Goal: Task Accomplishment & Management: Manage account settings

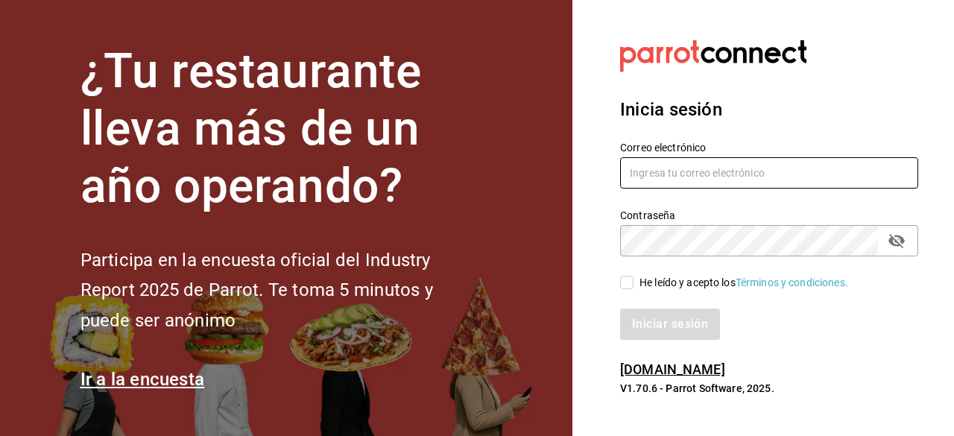
type input "ivan.mendez.93@outlook.com"
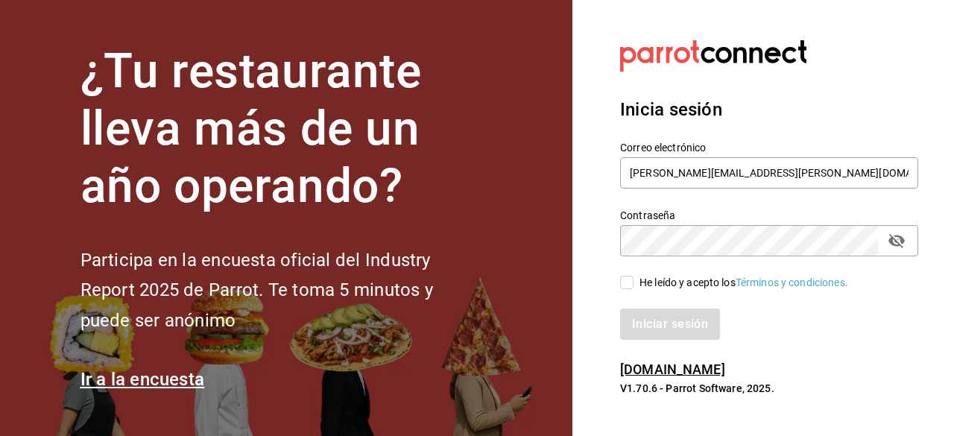
click at [628, 281] on input "He leído y acepto los Términos y condiciones." at bounding box center [626, 282] width 13 height 13
checkbox input "true"
click at [653, 328] on button "Iniciar sesión" at bounding box center [670, 324] width 101 height 31
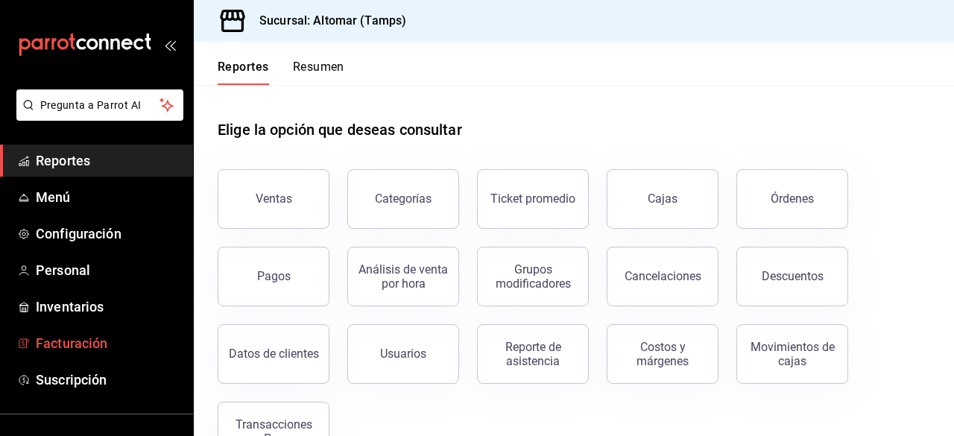
click at [88, 353] on span "Facturación" at bounding box center [108, 343] width 145 height 20
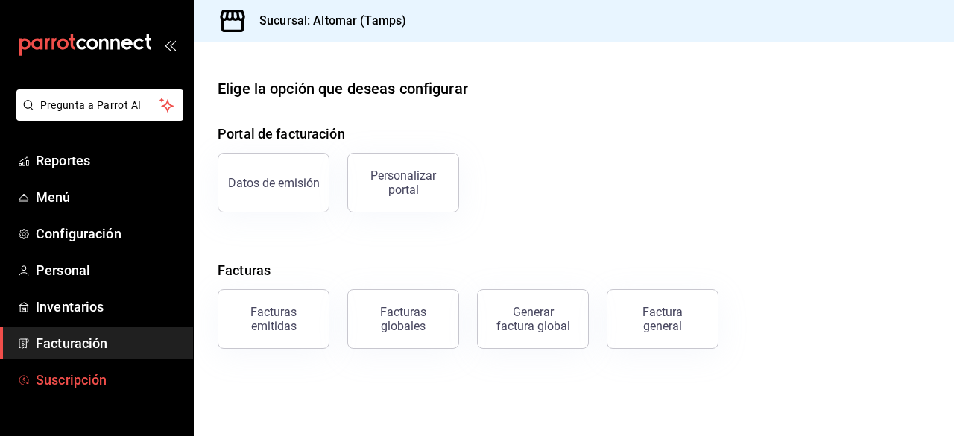
click at [57, 376] on span "Suscripción" at bounding box center [108, 380] width 145 height 20
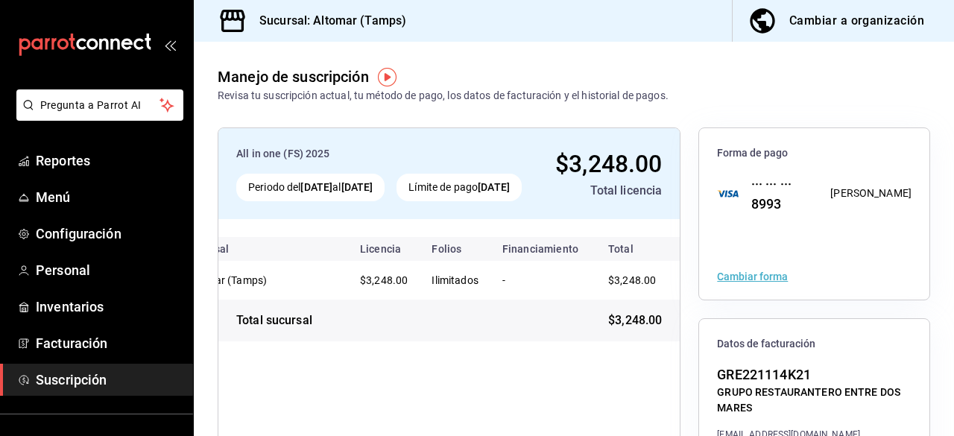
click at [741, 268] on div "Cambiar forma" at bounding box center [814, 276] width 230 height 46
click at [745, 274] on button "Cambiar forma" at bounding box center [752, 276] width 71 height 10
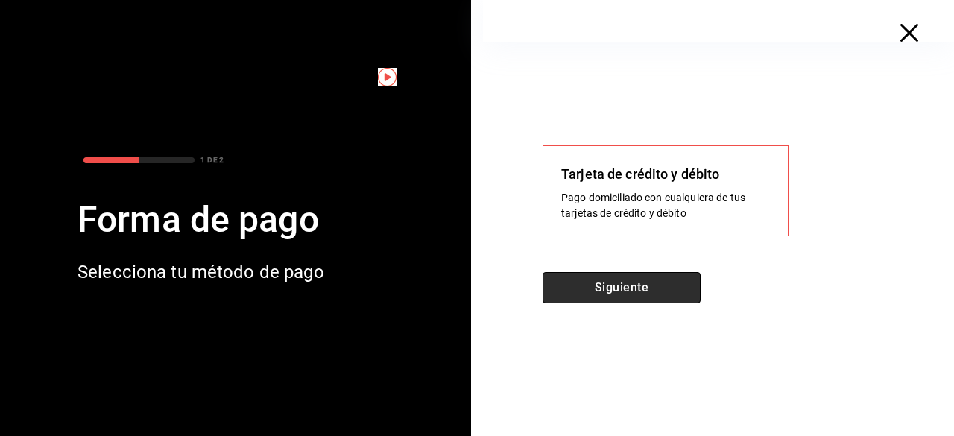
click at [671, 292] on button "Siguiente" at bounding box center [622, 287] width 158 height 31
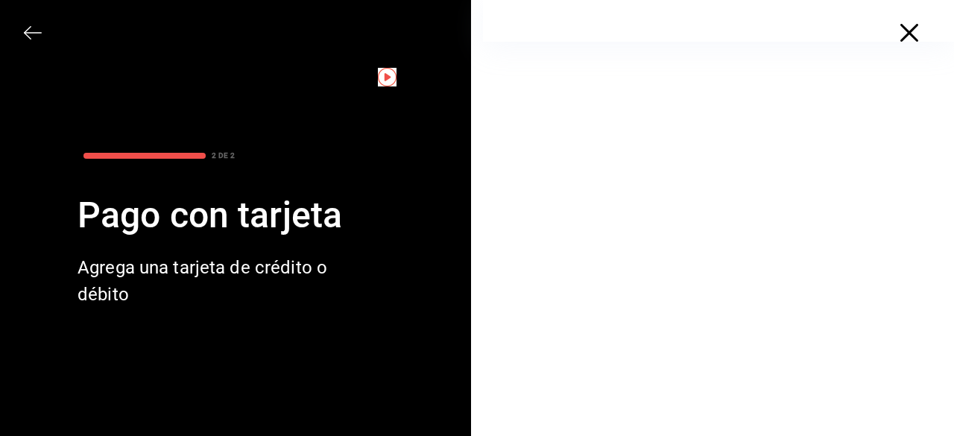
click at [900, 37] on icon "button" at bounding box center [909, 33] width 18 height 18
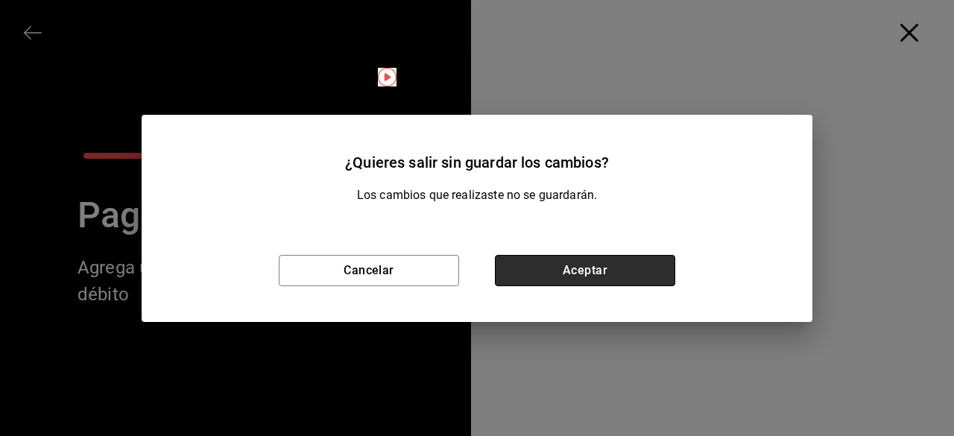
click at [537, 278] on button "Aceptar" at bounding box center [585, 270] width 180 height 31
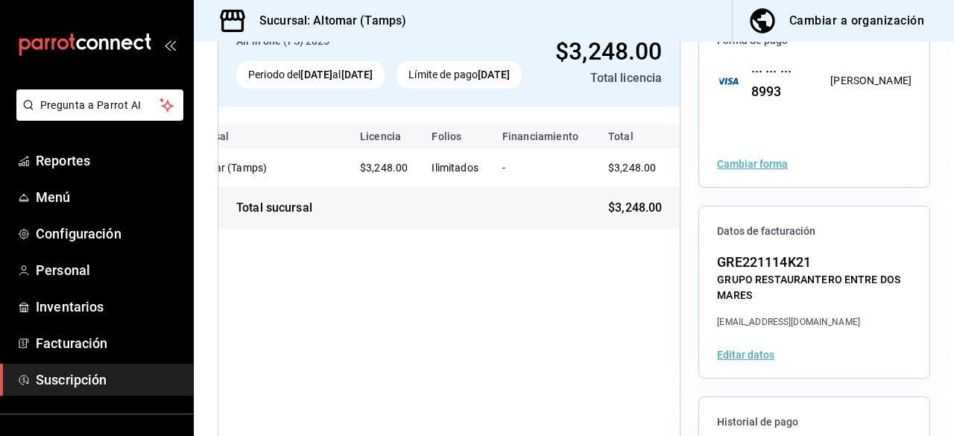
scroll to position [61, 0]
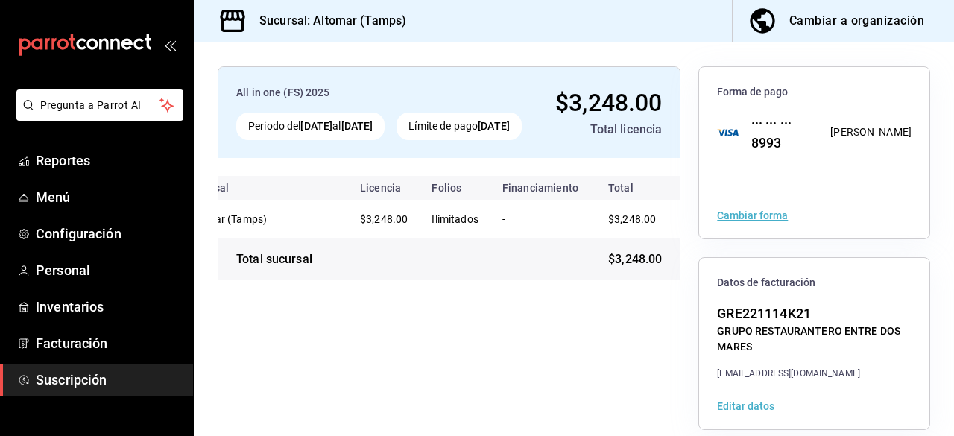
click at [786, 123] on div "··· ··· ··· 8993" at bounding box center [776, 133] width 74 height 40
click at [752, 135] on div "··· ··· ··· 8993" at bounding box center [776, 133] width 74 height 40
drag, startPoint x: 485, startPoint y: 265, endPoint x: 470, endPoint y: 265, distance: 14.9
click at [473, 265] on div "Sucursal Licencia Folios Financiamiento Total Altomar (Tamps) $3,248.00 Ilimita…" at bounding box center [448, 219] width 461 height 122
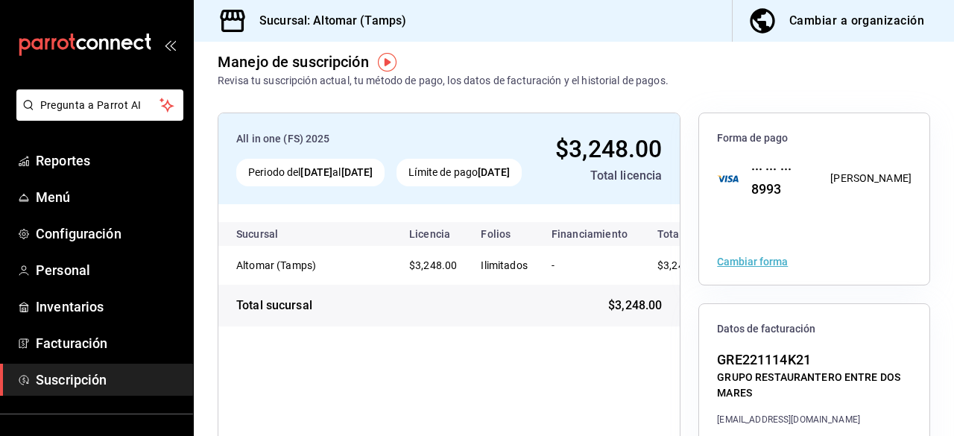
scroll to position [0, 0]
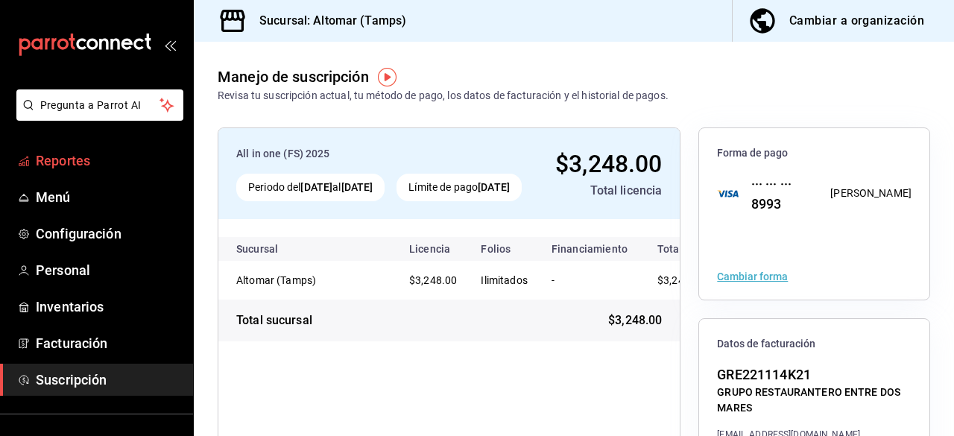
click at [54, 171] on link "Reportes" at bounding box center [96, 161] width 193 height 32
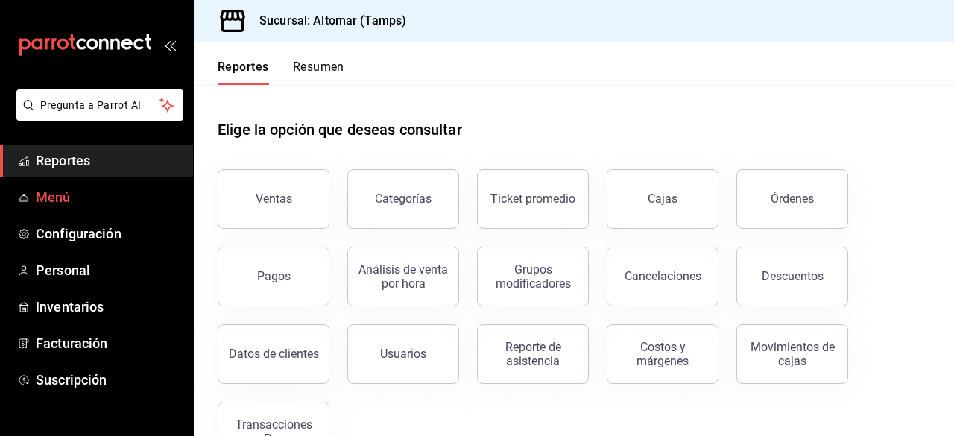
click at [52, 198] on span "Menú" at bounding box center [108, 197] width 145 height 20
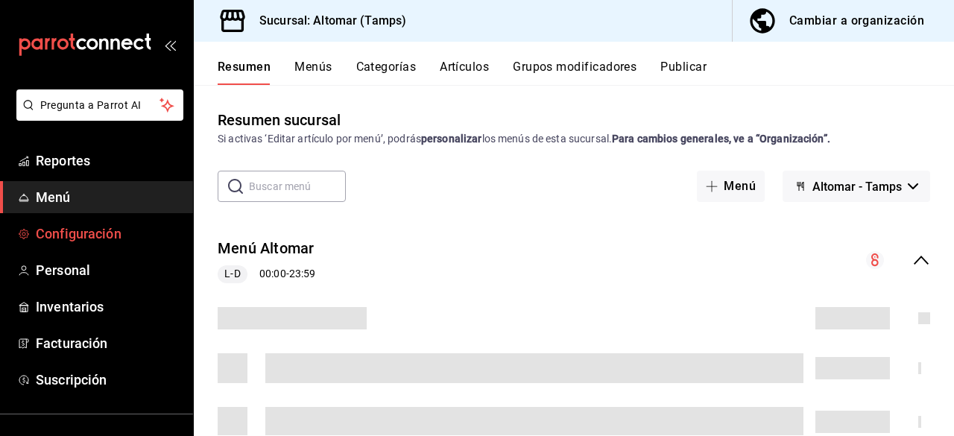
click at [69, 238] on span "Configuración" at bounding box center [108, 234] width 145 height 20
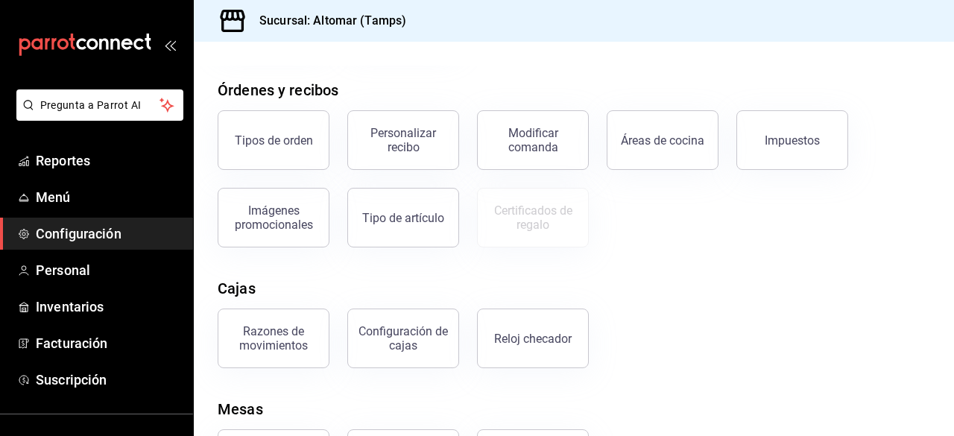
scroll to position [319, 0]
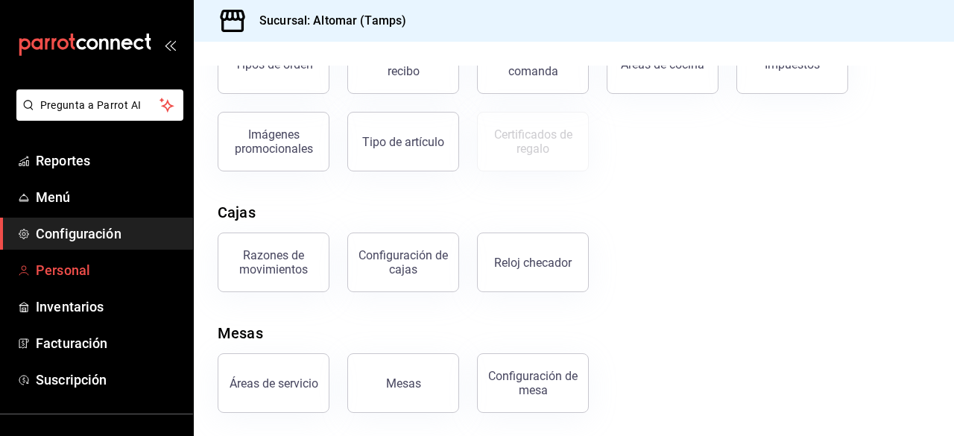
click at [49, 280] on link "Personal" at bounding box center [96, 270] width 193 height 32
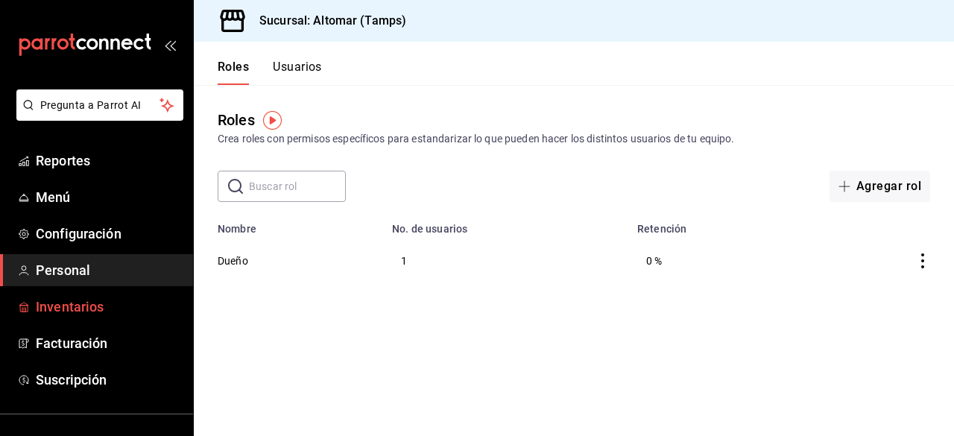
click at [69, 307] on span "Inventarios" at bounding box center [108, 307] width 145 height 20
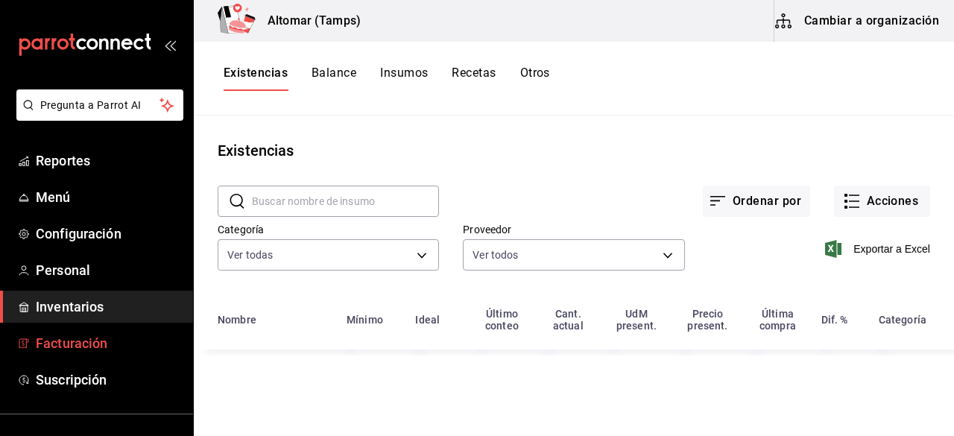
click at [78, 351] on span "Facturación" at bounding box center [108, 343] width 145 height 20
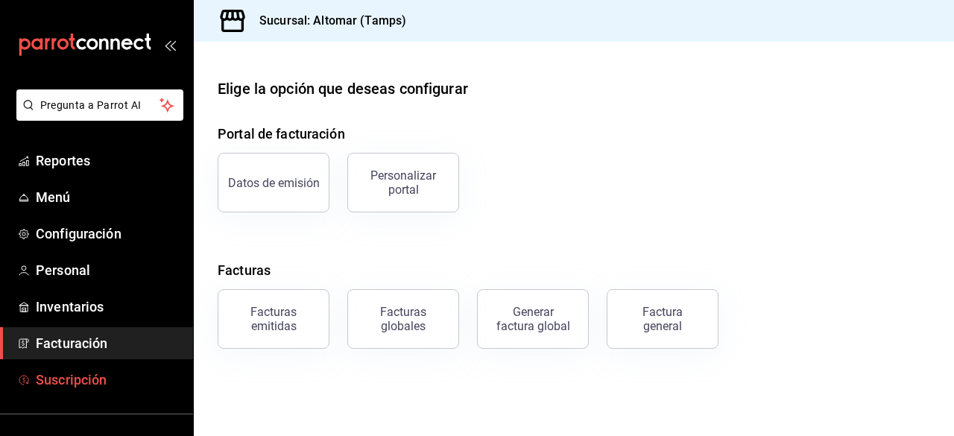
click at [86, 372] on span "Suscripción" at bounding box center [108, 380] width 145 height 20
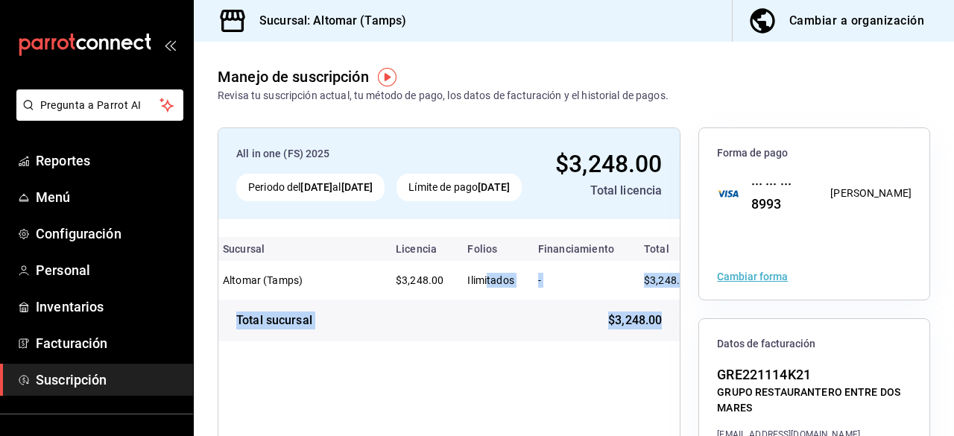
drag, startPoint x: 499, startPoint y: 315, endPoint x: 660, endPoint y: 341, distance: 163.8
click at [663, 341] on div "Sucursal Licencia Folios Financiamiento Total Altomar (Tamps) $3,248.00 Ilimita…" at bounding box center [448, 280] width 461 height 122
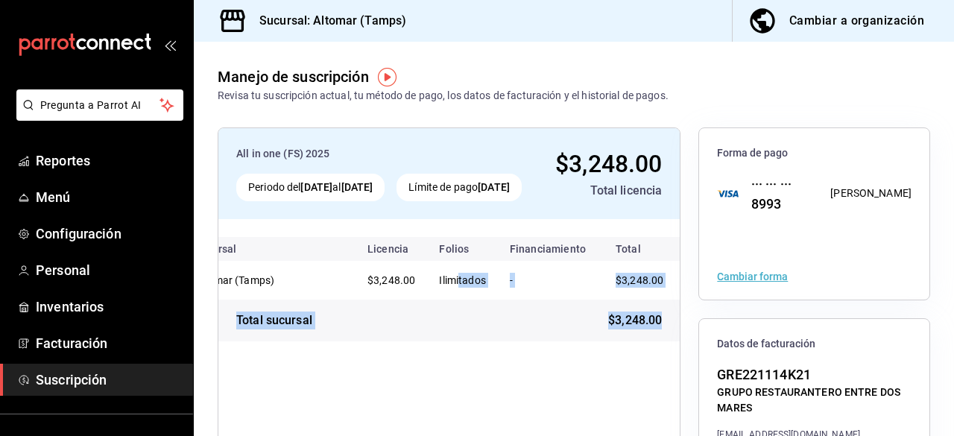
scroll to position [0, 51]
click at [386, 78] on img "button" at bounding box center [387, 77] width 19 height 19
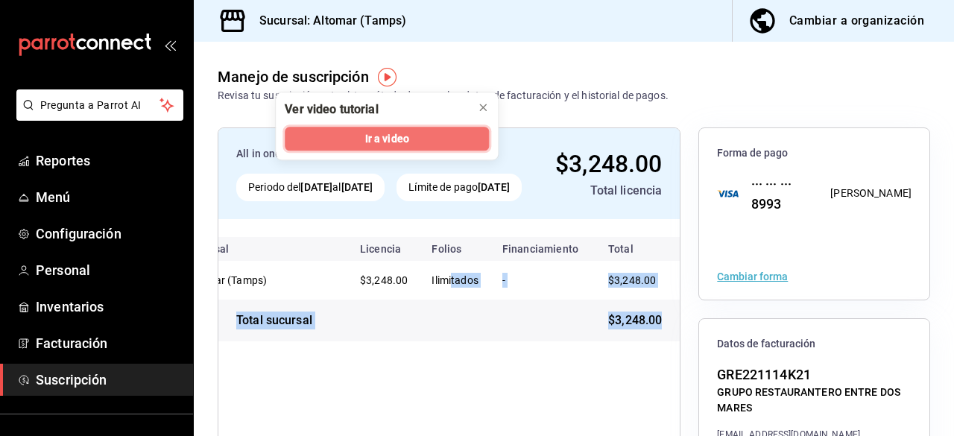
click at [381, 136] on span "Ir a video" at bounding box center [387, 139] width 44 height 16
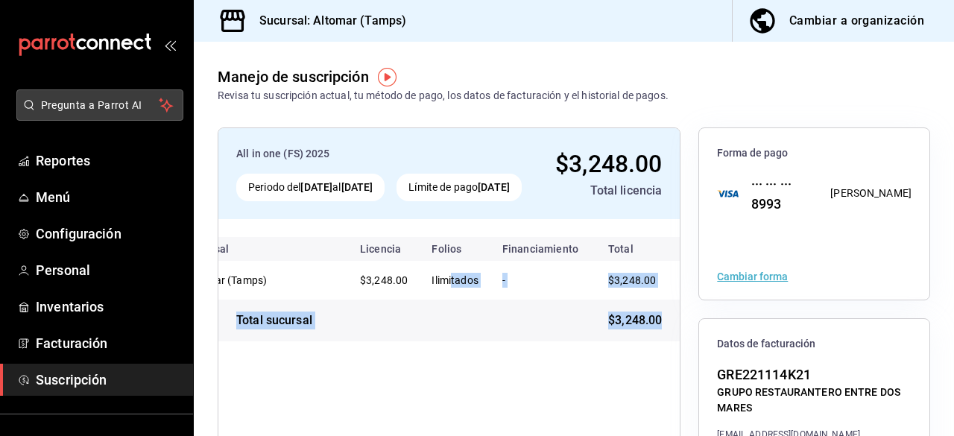
click at [123, 98] on span "Pregunta a Parrot AI" at bounding box center [100, 106] width 119 height 16
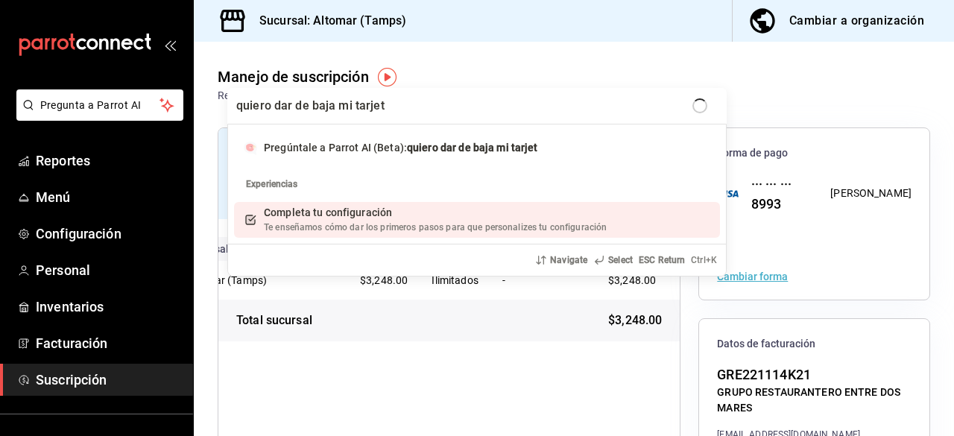
type input "quiero dar de baja mi tarjeta"
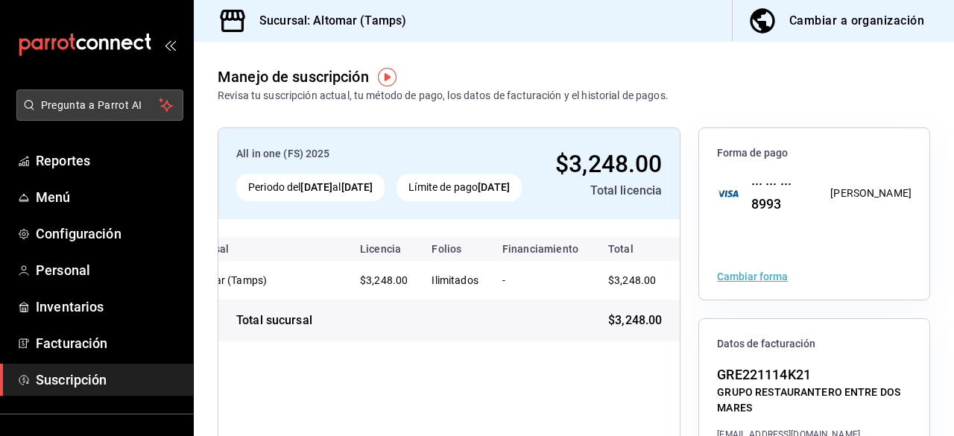
click at [105, 107] on span "Pregunta a Parrot AI" at bounding box center [100, 106] width 119 height 16
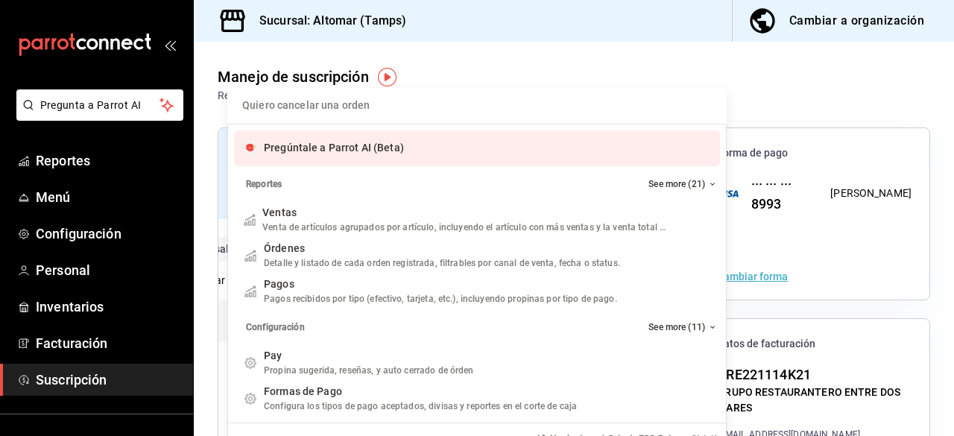
click at [393, 110] on input "Quiero cancelar una orden" at bounding box center [477, 106] width 482 height 36
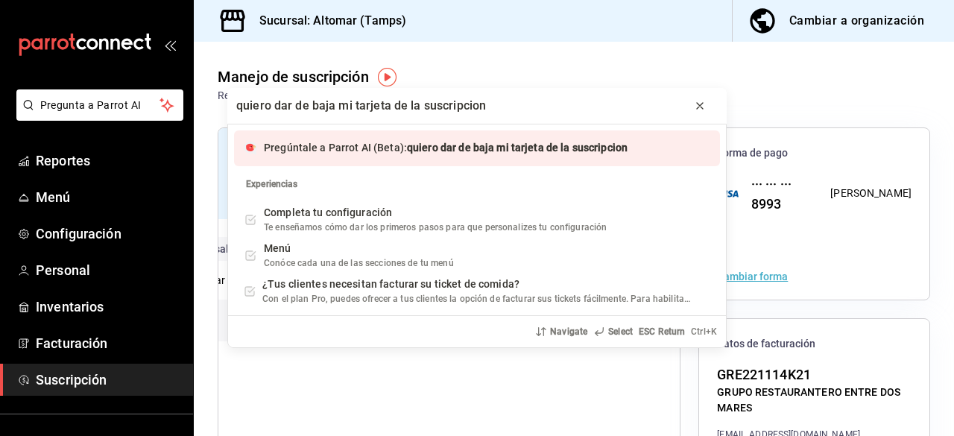
type input "quiero dar de baja mi tarjeta de la suscripcion"
click at [705, 101] on icon "progress bar" at bounding box center [700, 106] width 12 height 12
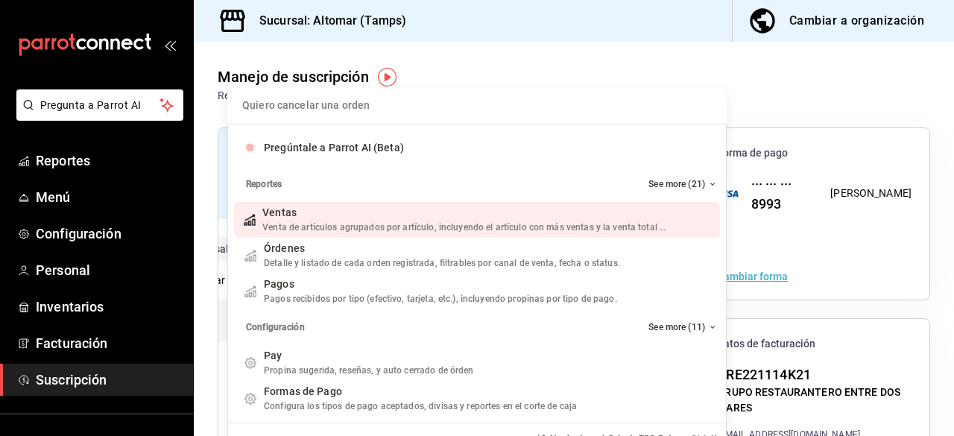
click at [817, 20] on div "Quiero cancelar una orden Pregúntale a Parrot AI (Beta) Reportes See more (21) …" at bounding box center [477, 218] width 954 height 436
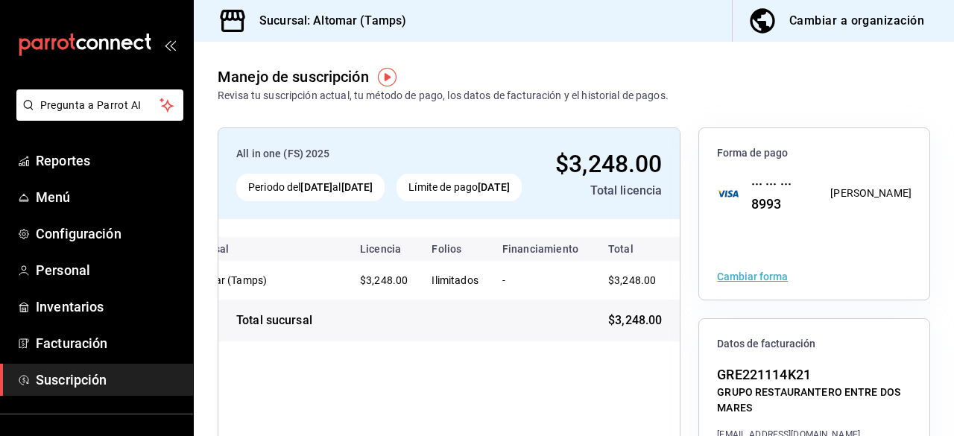
click at [817, 20] on div "Cambiar a organización" at bounding box center [856, 20] width 135 height 21
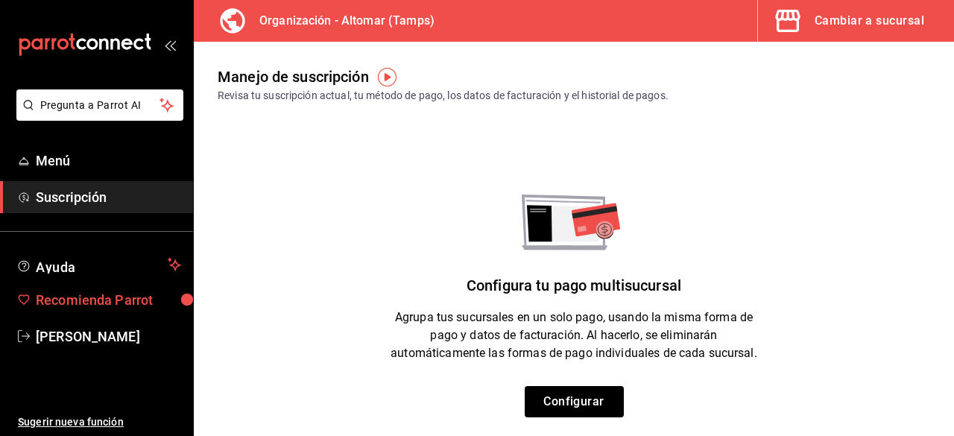
click at [97, 291] on span "Recomienda Parrot" at bounding box center [108, 300] width 145 height 20
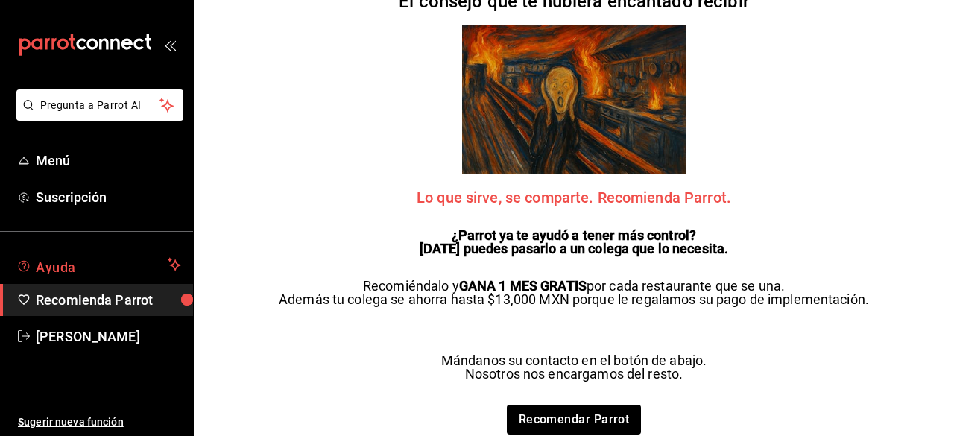
click at [93, 269] on span "Ayuda" at bounding box center [99, 265] width 126 height 18
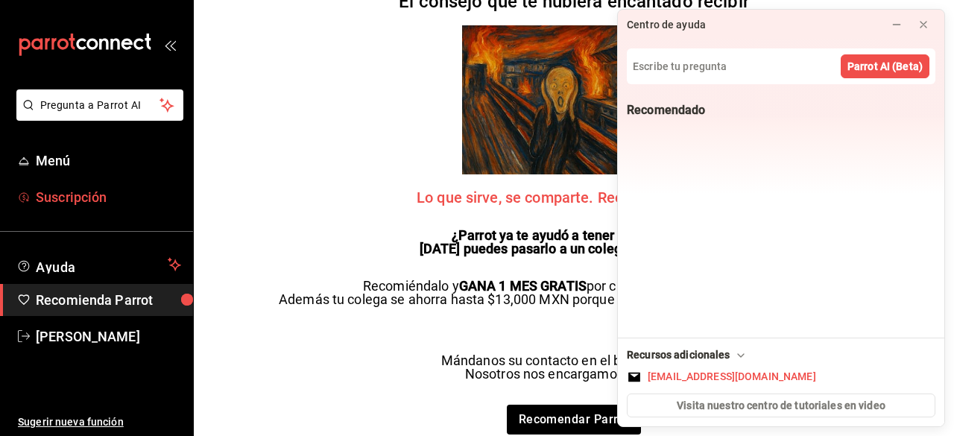
click at [71, 200] on span "Suscripción" at bounding box center [108, 197] width 145 height 20
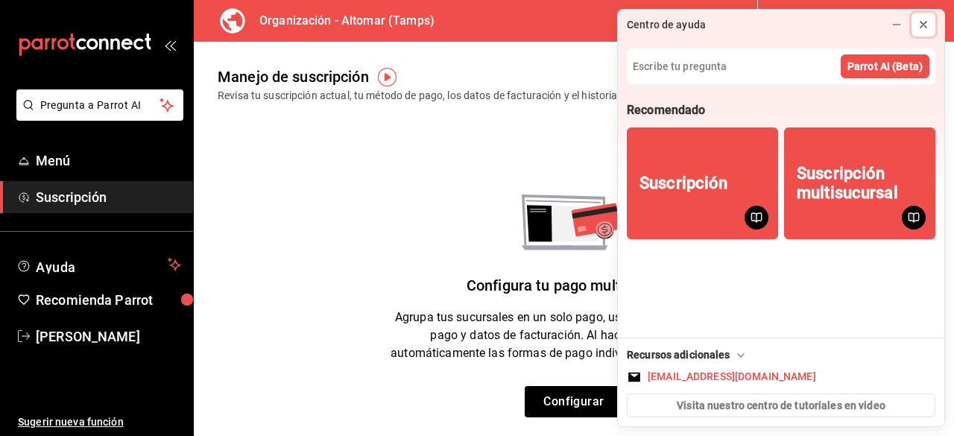
click at [926, 23] on icon at bounding box center [924, 25] width 12 height 12
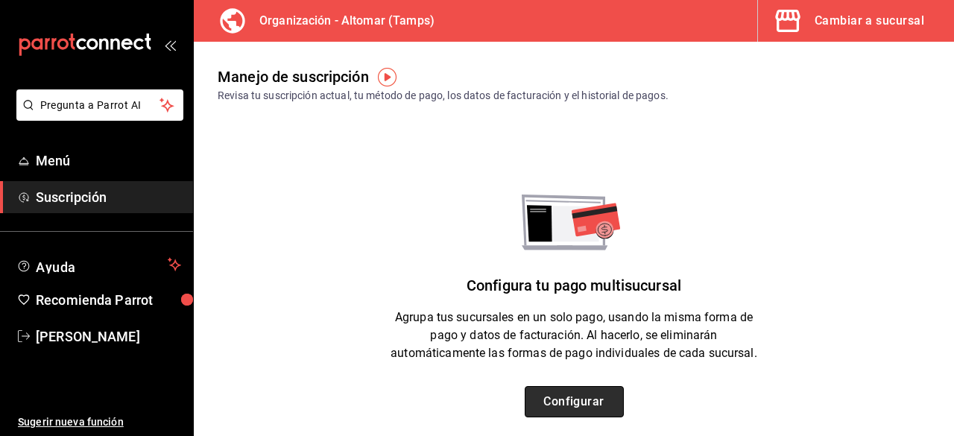
click at [590, 400] on button "Configurar" at bounding box center [574, 401] width 99 height 31
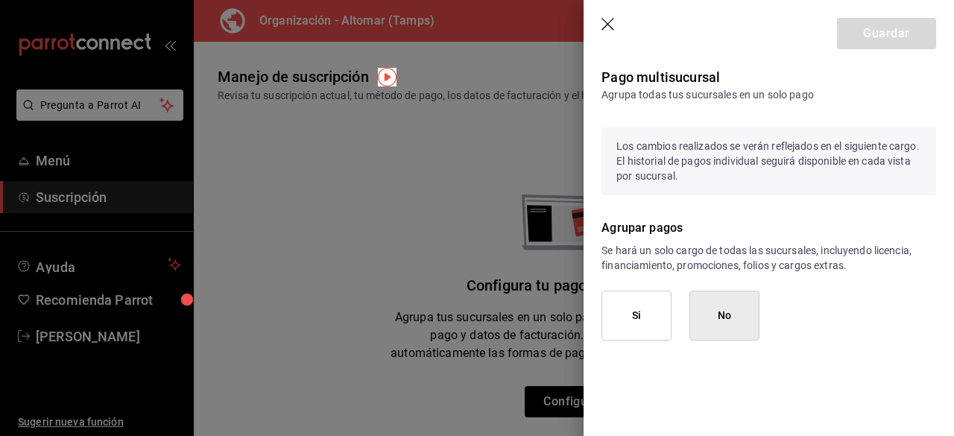
click at [743, 309] on button "No" at bounding box center [724, 316] width 70 height 50
click at [611, 29] on icon "button" at bounding box center [609, 25] width 15 height 15
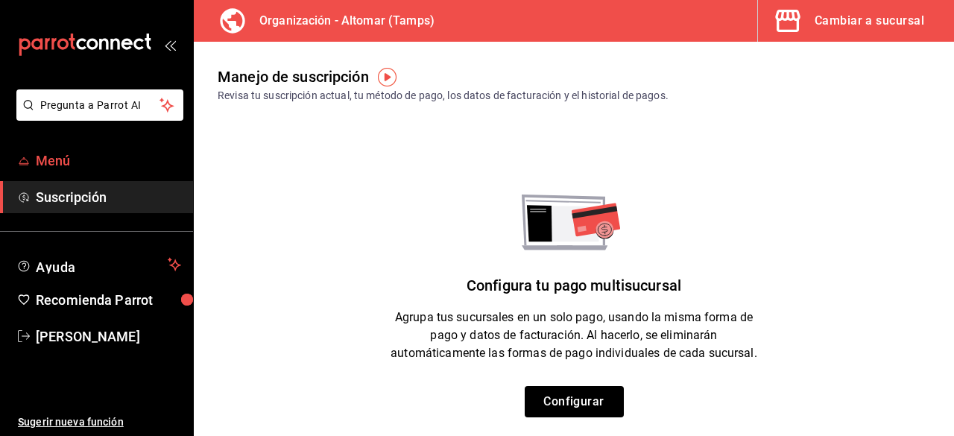
click at [93, 164] on span "Menú" at bounding box center [108, 161] width 145 height 20
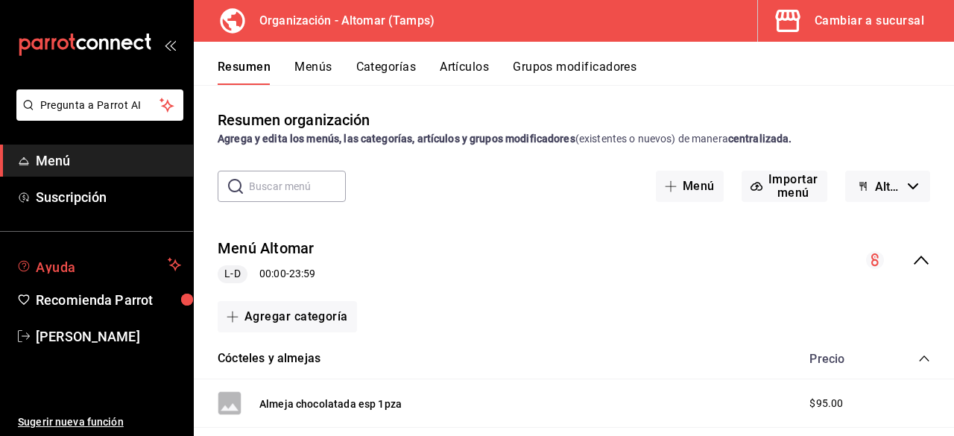
click at [86, 268] on span "Ayuda" at bounding box center [99, 265] width 126 height 18
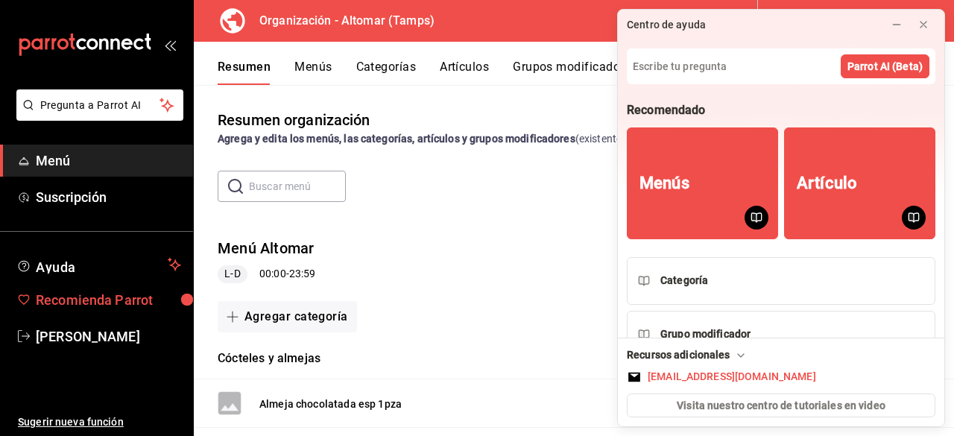
click at [89, 290] on span "Recomienda Parrot" at bounding box center [108, 300] width 145 height 20
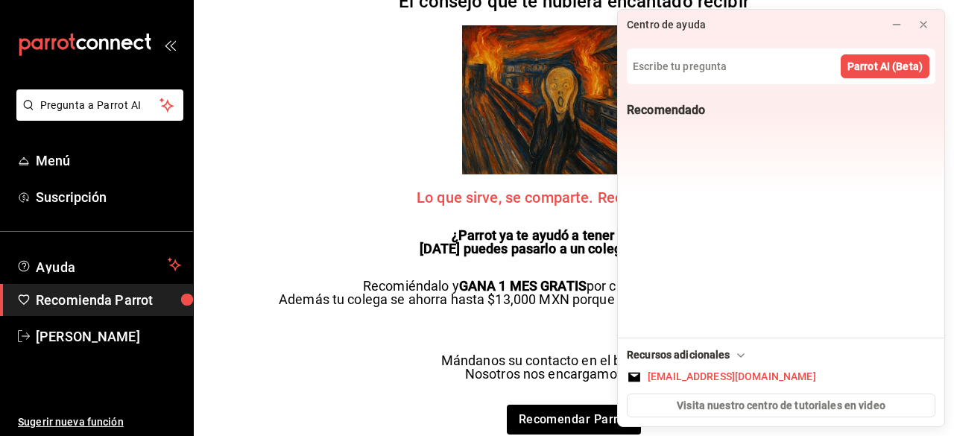
click at [94, 379] on ul "Sugerir nueva función" at bounding box center [96, 395] width 193 height 84
click at [928, 22] on icon at bounding box center [924, 25] width 12 height 12
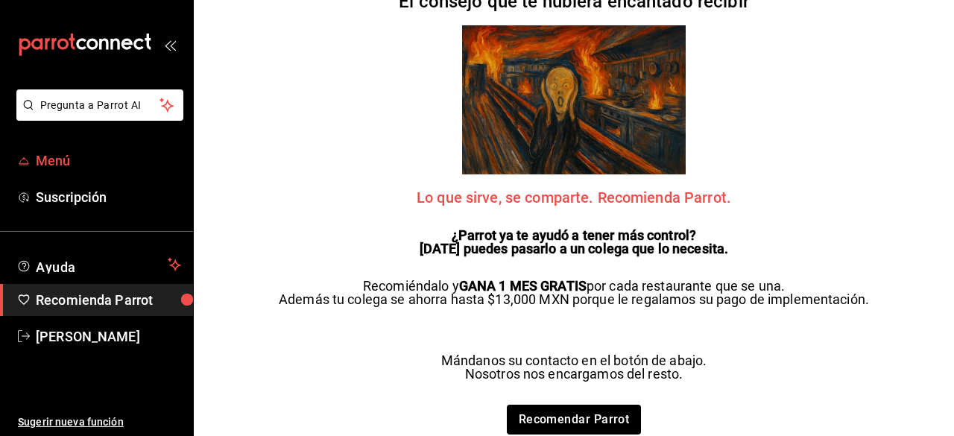
click at [48, 168] on span "Menú" at bounding box center [108, 161] width 145 height 20
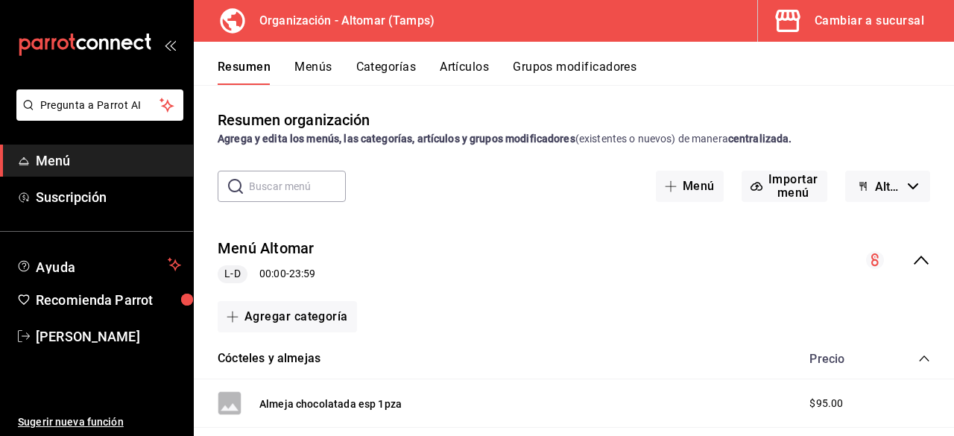
click at [845, 22] on div "Cambiar a sucursal" at bounding box center [870, 20] width 110 height 21
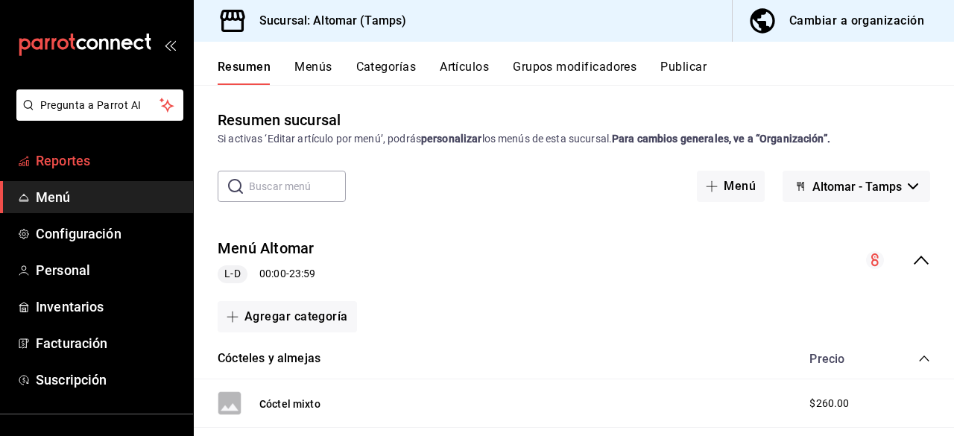
click at [46, 173] on link "Reportes" at bounding box center [96, 161] width 193 height 32
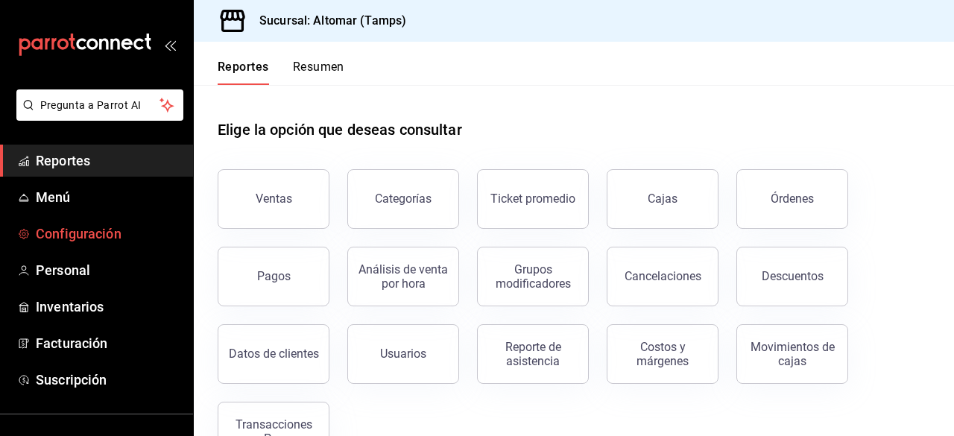
click at [66, 240] on span "Configuración" at bounding box center [108, 234] width 145 height 20
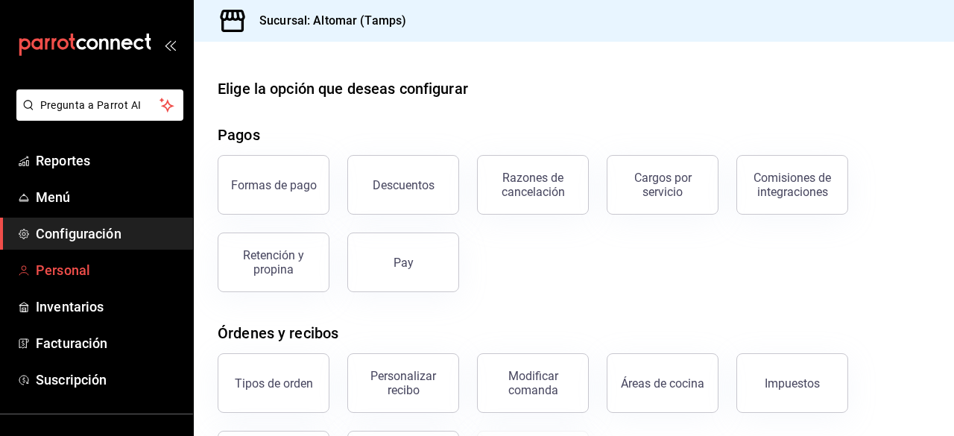
click at [72, 266] on span "Personal" at bounding box center [108, 270] width 145 height 20
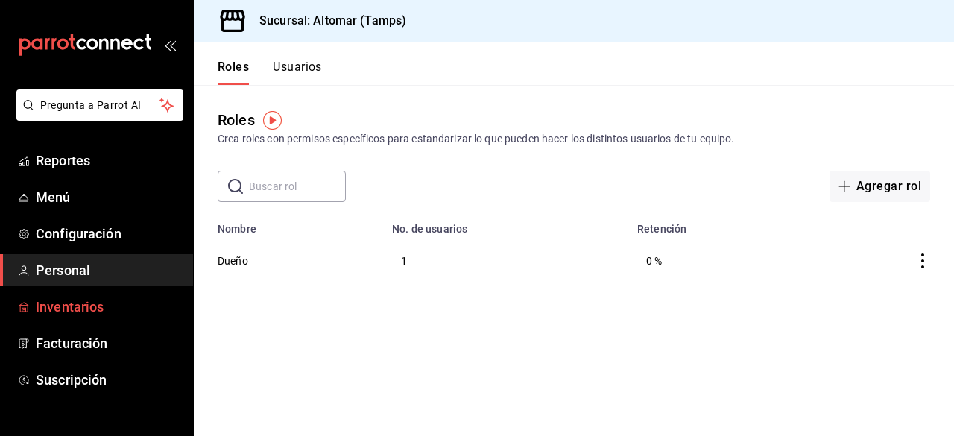
click at [86, 303] on span "Inventarios" at bounding box center [108, 307] width 145 height 20
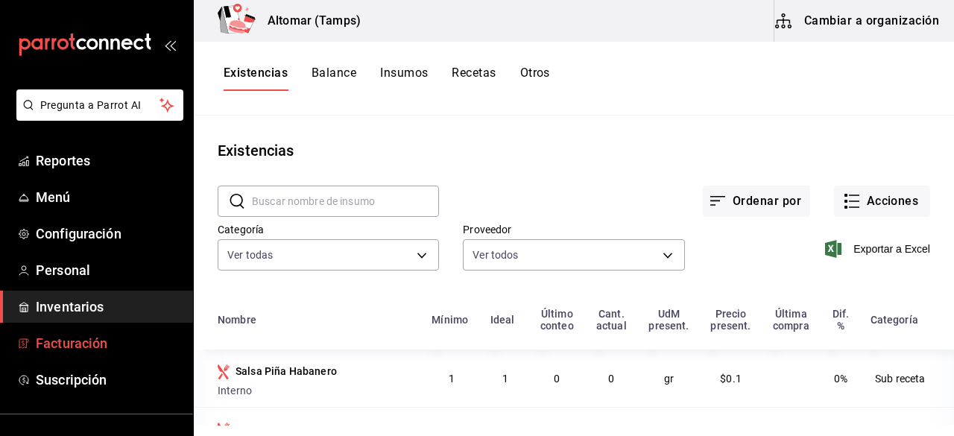
click at [92, 336] on span "Facturación" at bounding box center [108, 343] width 145 height 20
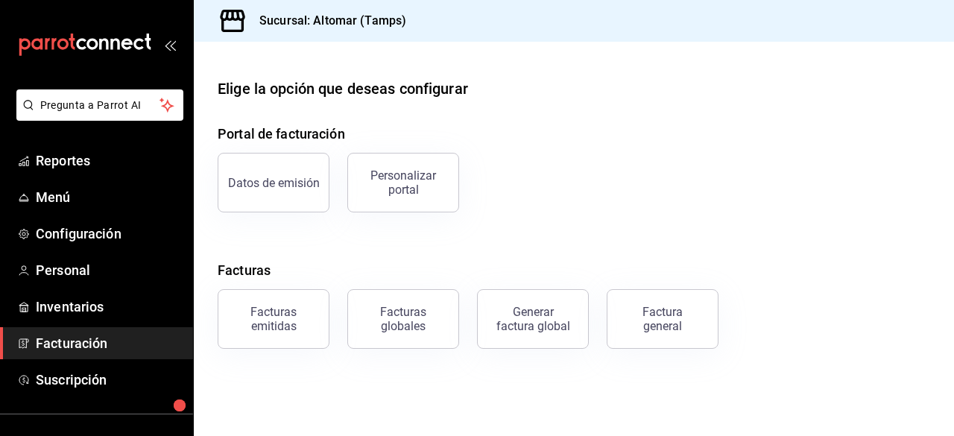
scroll to position [126, 0]
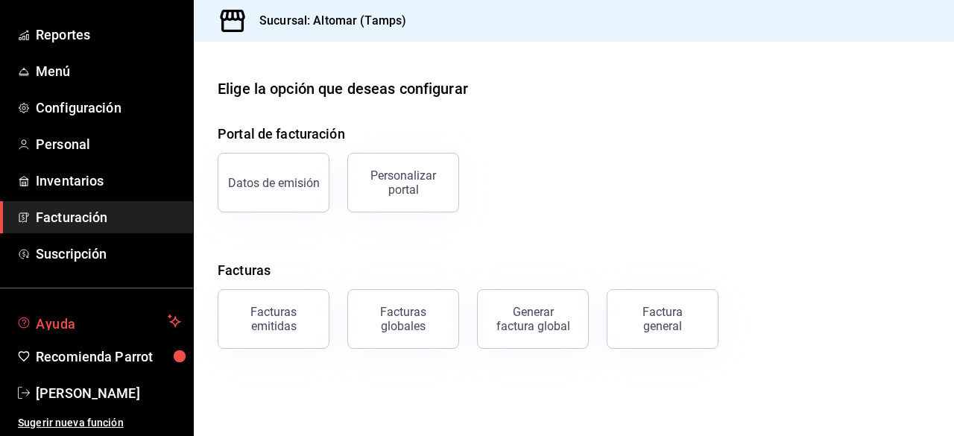
click at [49, 309] on button "Ayuda" at bounding box center [96, 321] width 193 height 30
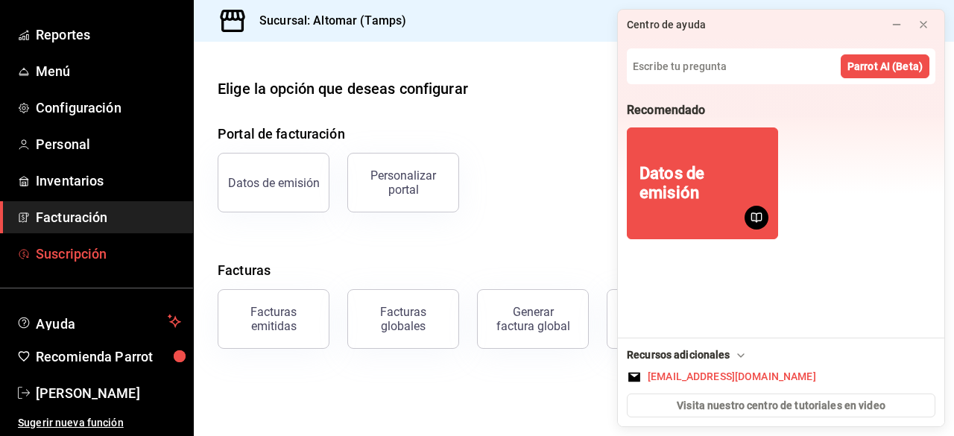
click at [54, 242] on link "Suscripción" at bounding box center [96, 254] width 193 height 32
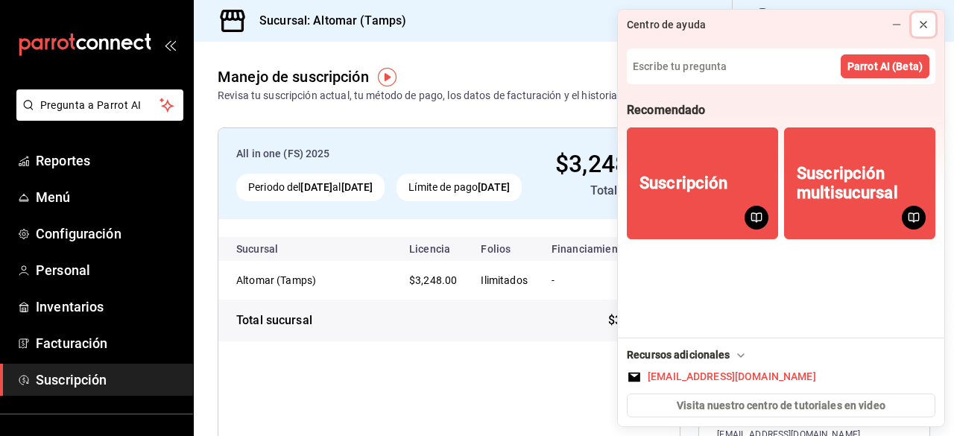
click at [927, 22] on icon at bounding box center [924, 25] width 12 height 12
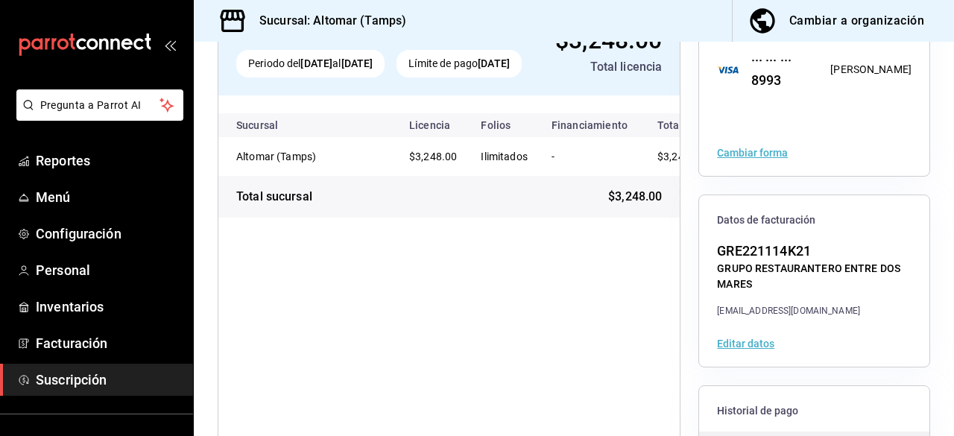
scroll to position [92, 0]
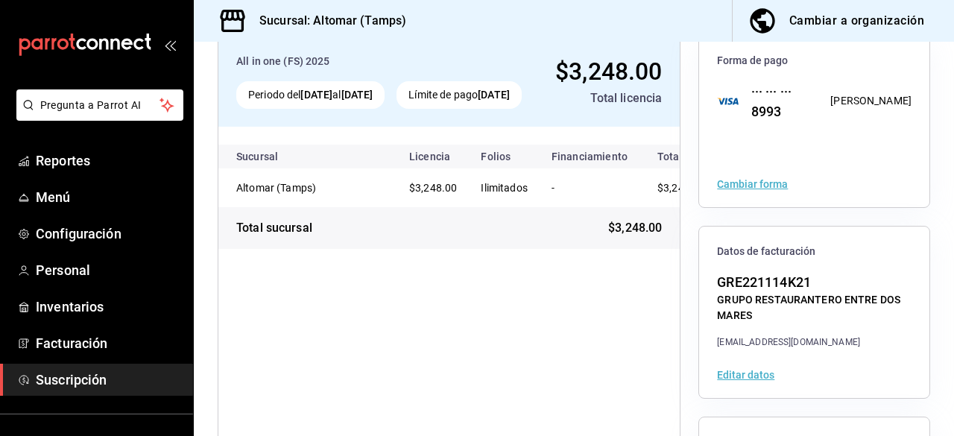
click at [742, 183] on button "Cambiar forma" at bounding box center [752, 184] width 71 height 10
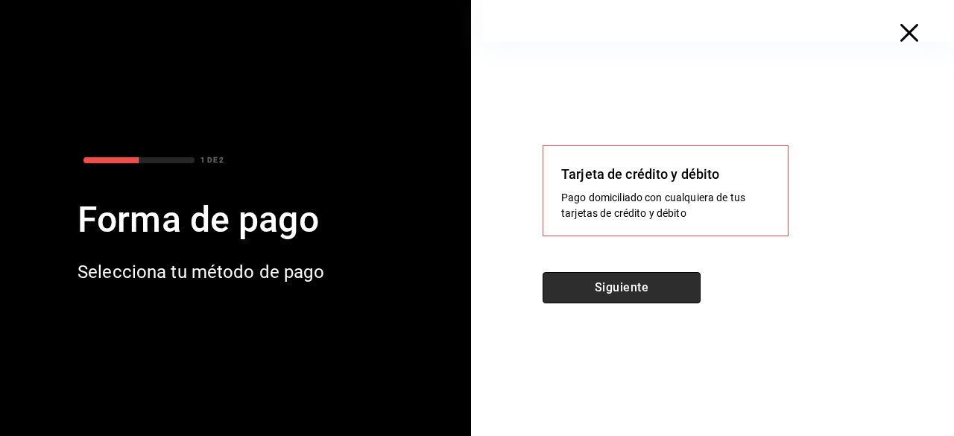
click at [620, 278] on button "Siguiente" at bounding box center [622, 287] width 158 height 31
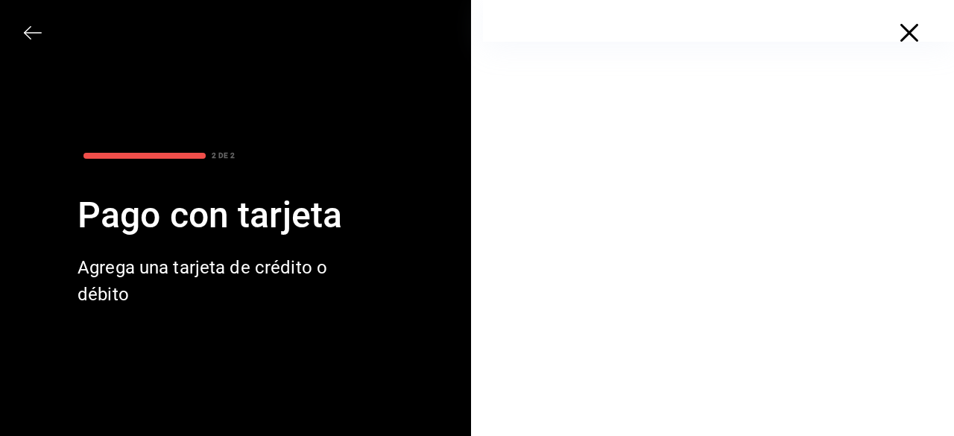
scroll to position [9, 0]
click at [22, 35] on div "2 DE 2 Pago con tarjeta Agrega una tarjeta de crédito o débito" at bounding box center [191, 218] width 382 height 436
click at [33, 34] on icon "button" at bounding box center [33, 33] width 18 height 18
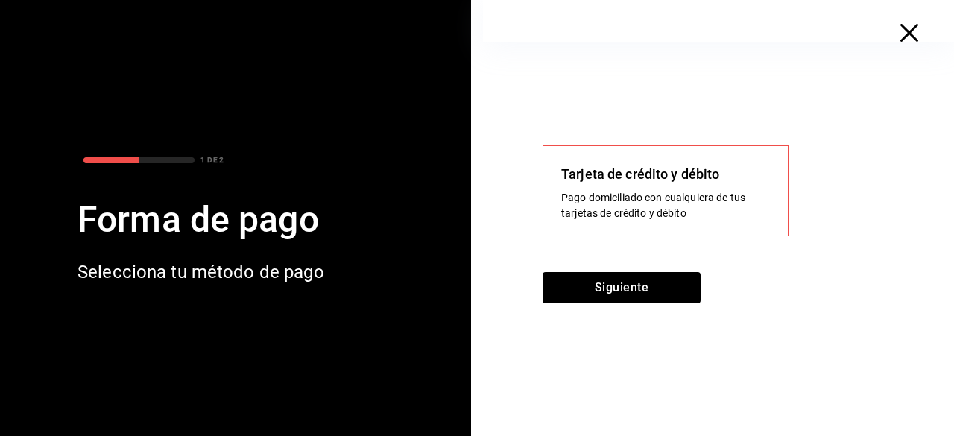
click at [33, 34] on div at bounding box center [180, 82] width 312 height 116
click at [906, 31] on icon "button" at bounding box center [909, 33] width 18 height 18
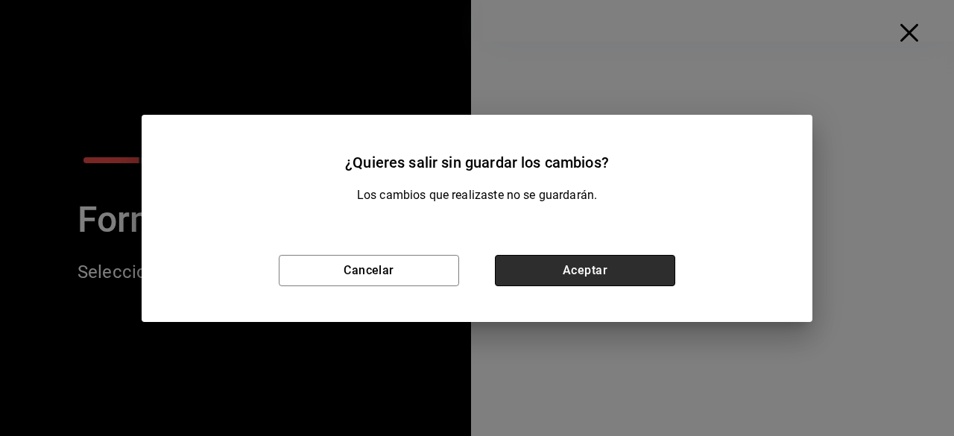
click at [600, 262] on button "Aceptar" at bounding box center [585, 270] width 180 height 31
